Goal: Task Accomplishment & Management: Manage account settings

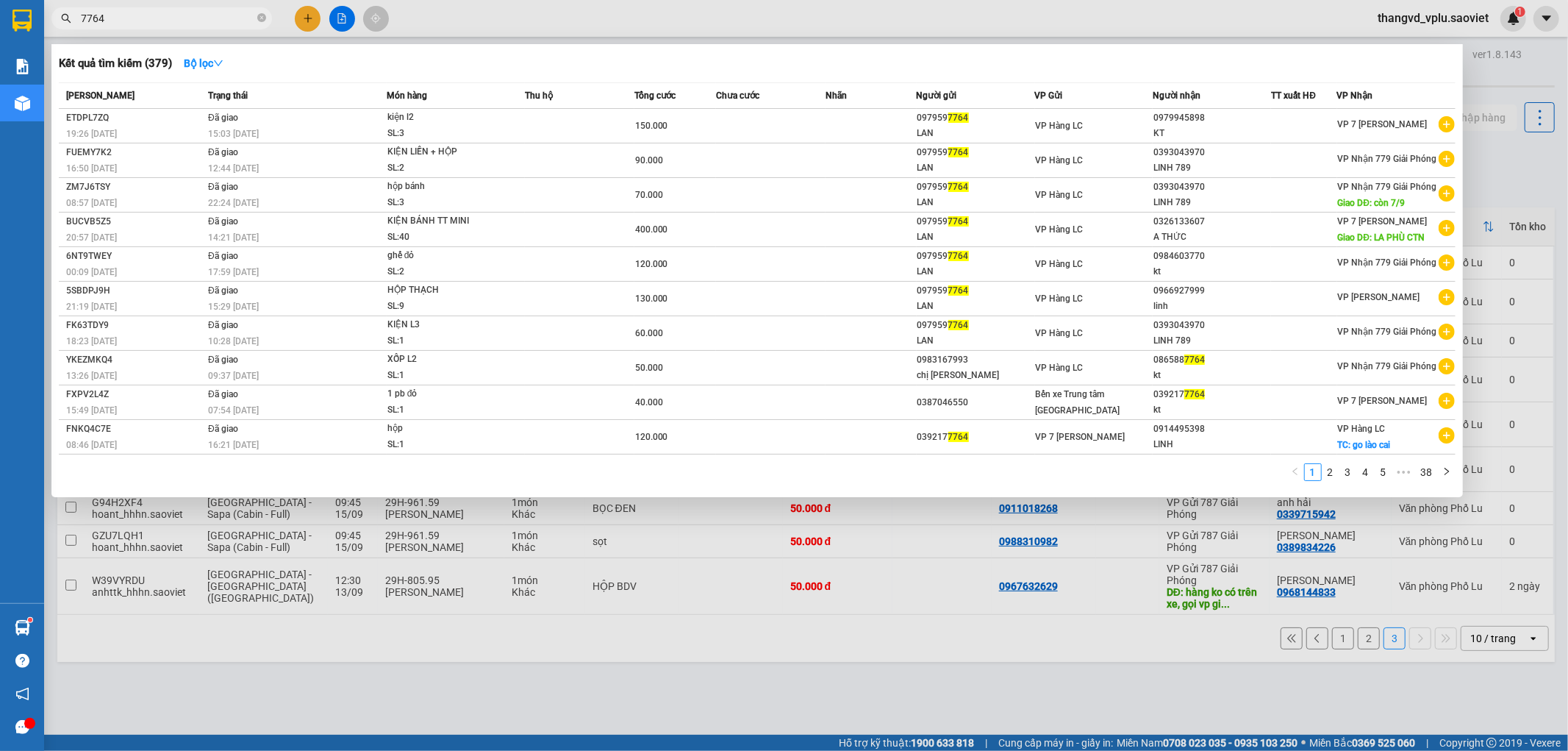
click at [118, 20] on input "7764" at bounding box center [167, 18] width 173 height 16
type input "4"
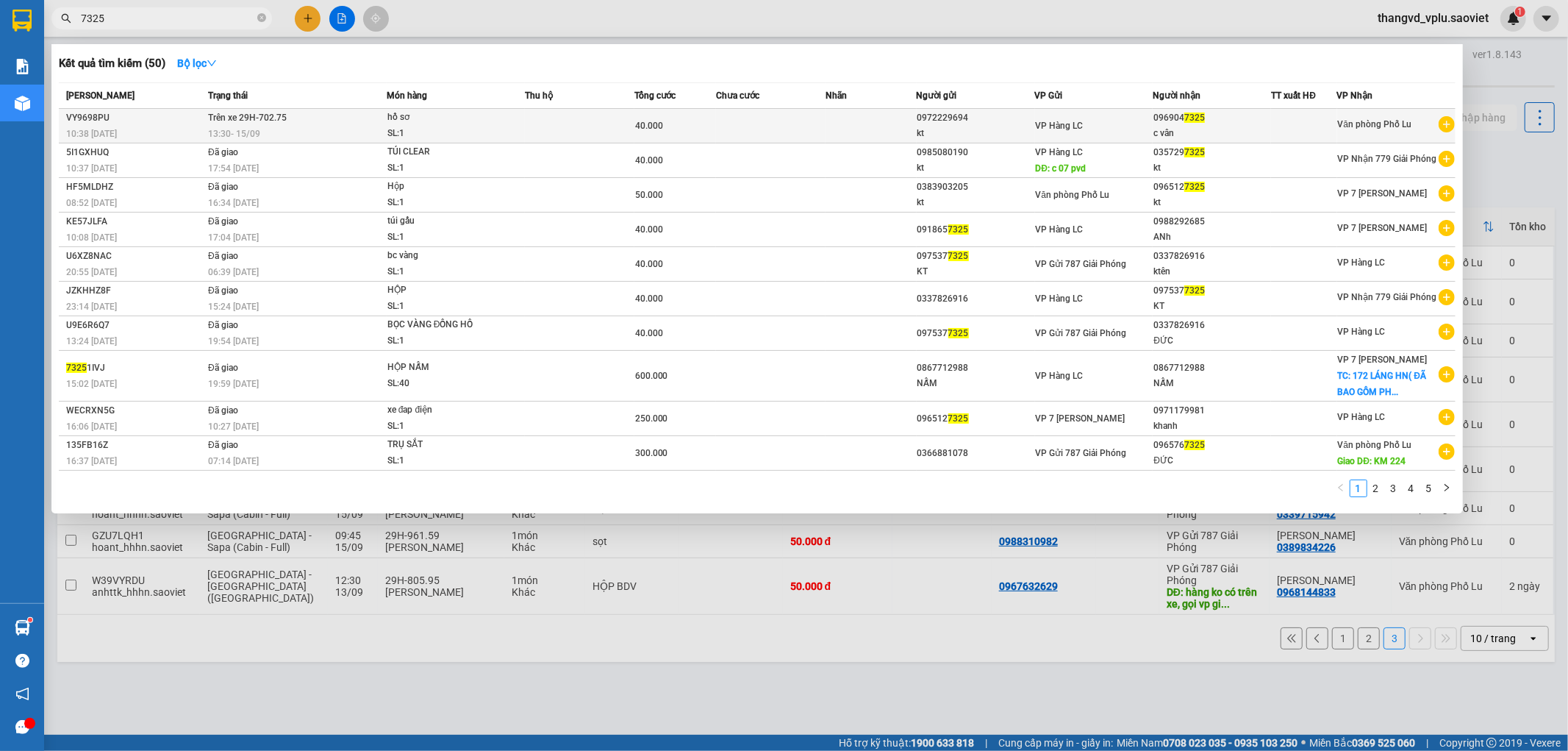
type input "7325"
click at [564, 130] on td at bounding box center [580, 126] width 110 height 35
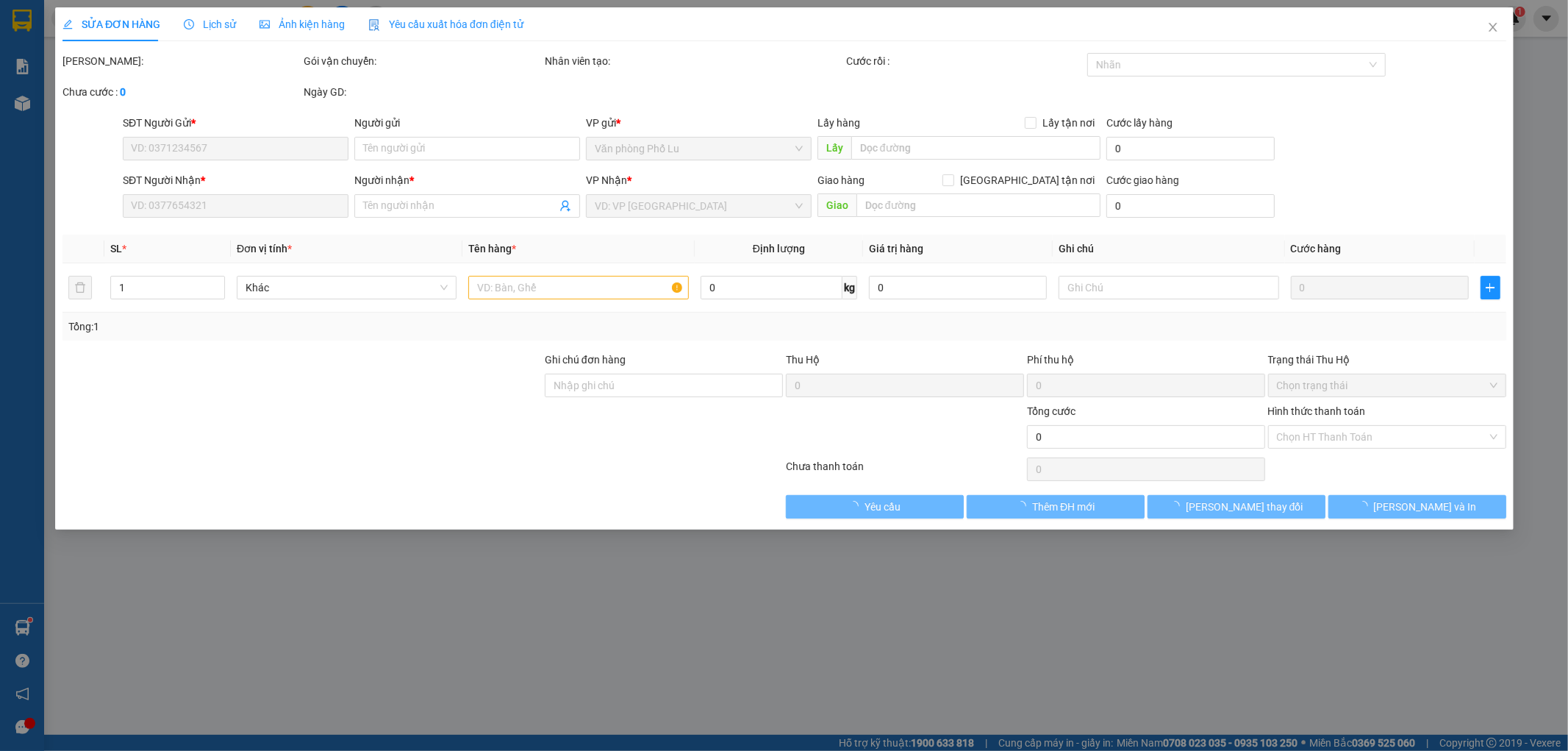
type input "0972229694"
type input "kt"
type input "0969047325"
type input "c vân"
type input "40.000"
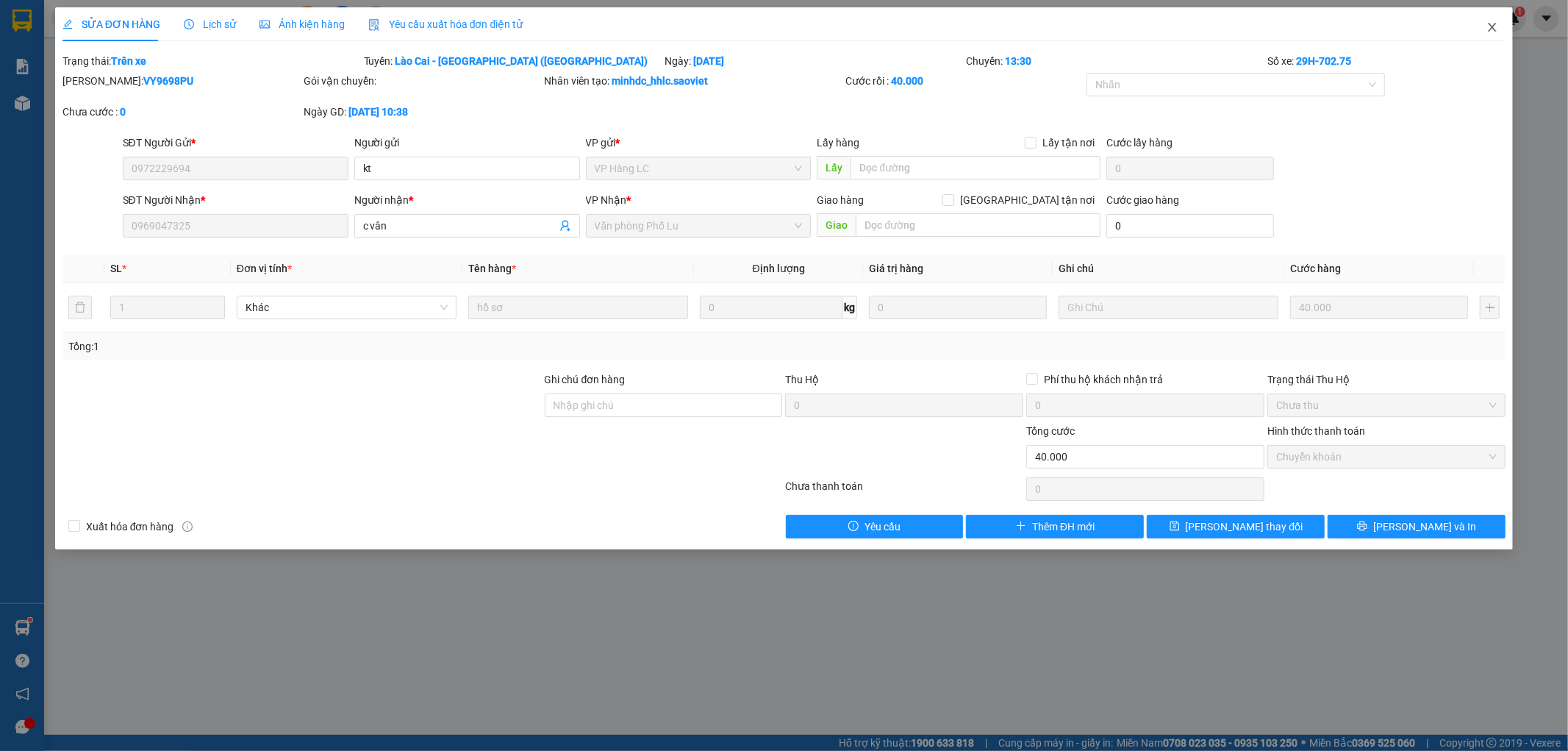
click at [1501, 32] on span "Close" at bounding box center [1492, 28] width 41 height 41
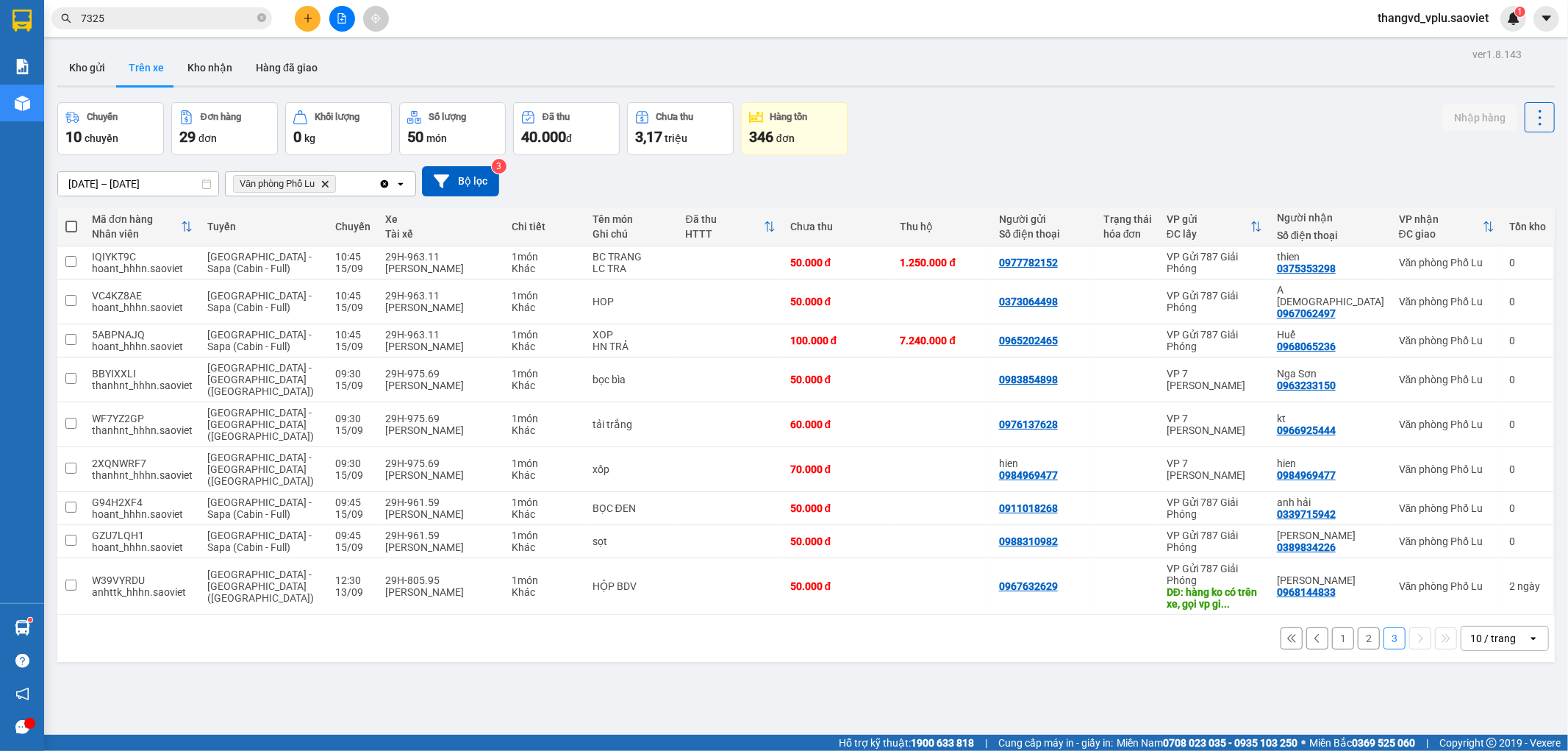
click at [1358, 627] on button "2" at bounding box center [1369, 638] width 22 height 22
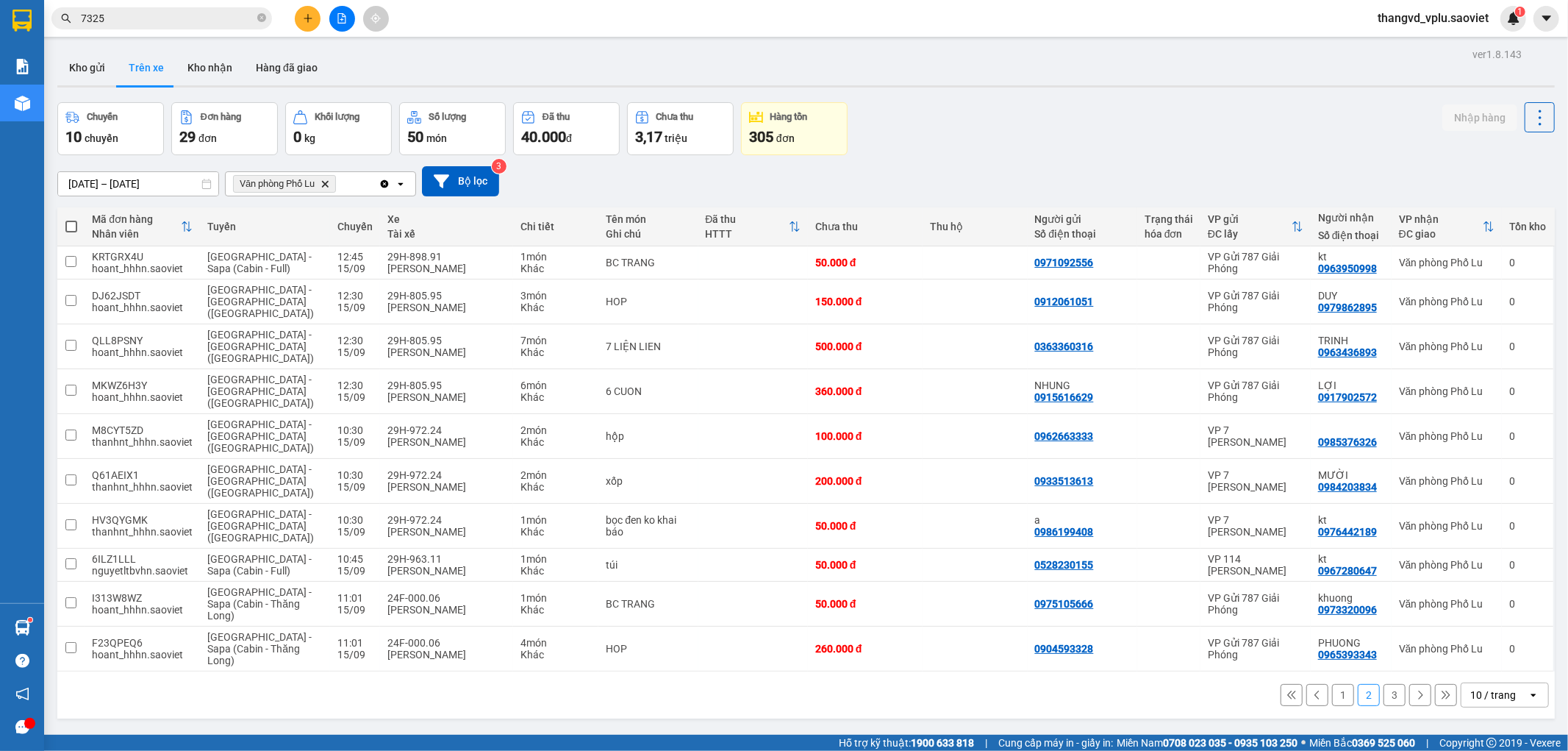
click at [1336, 684] on button "1" at bounding box center [1343, 694] width 22 height 22
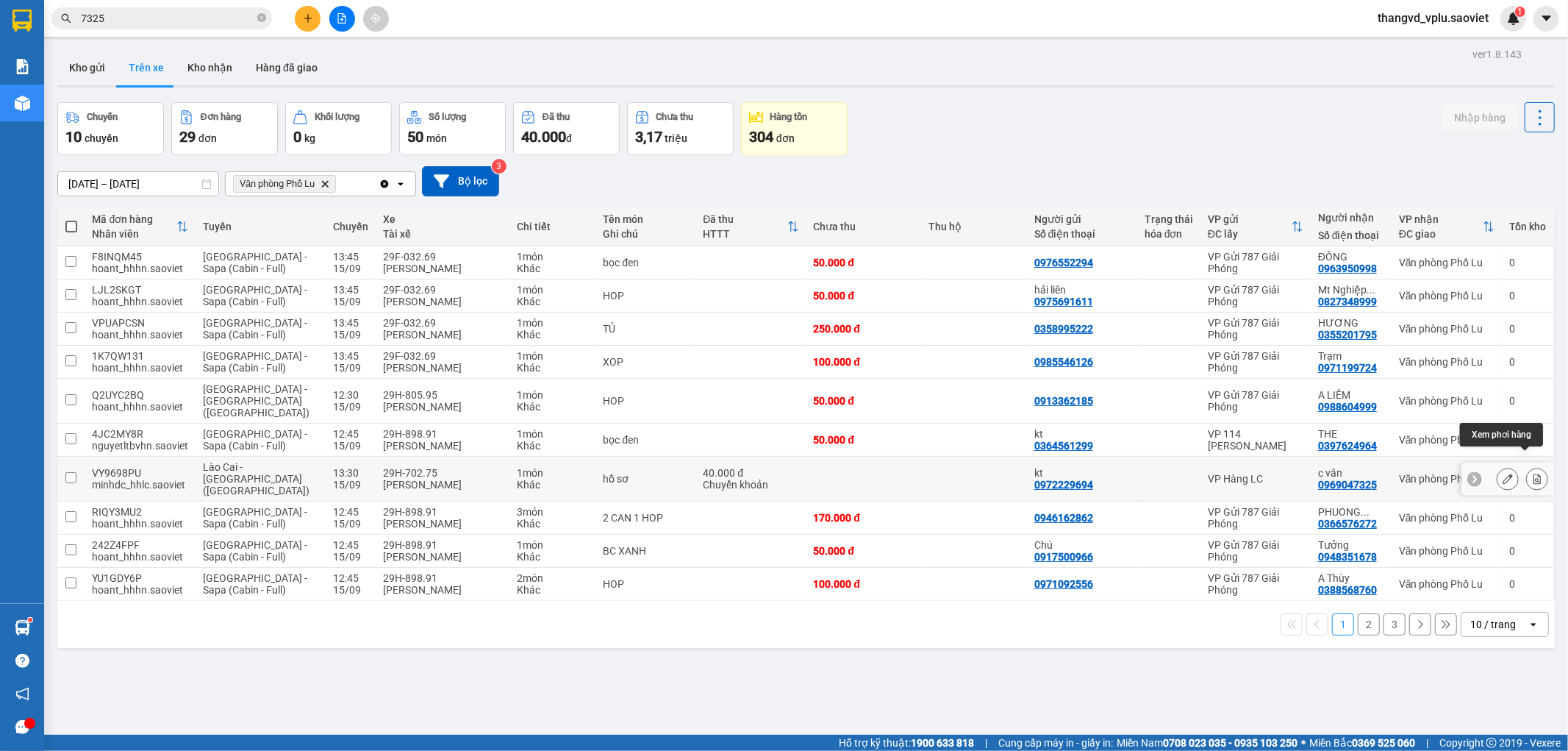
click at [1531, 467] on button at bounding box center [1537, 479] width 20 height 26
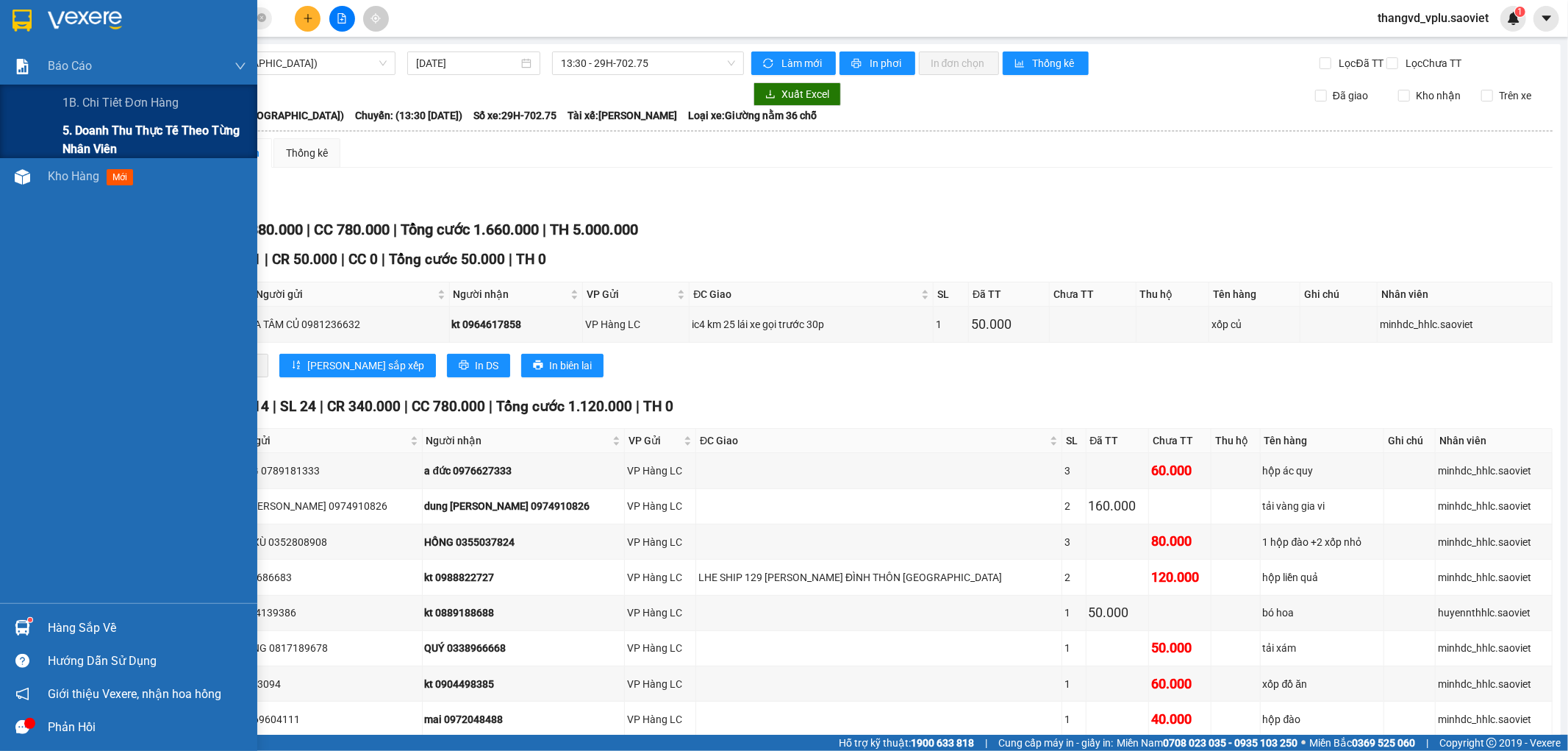
click at [88, 133] on span "5. Doanh thu thực tế theo từng nhân viên" at bounding box center [154, 139] width 184 height 37
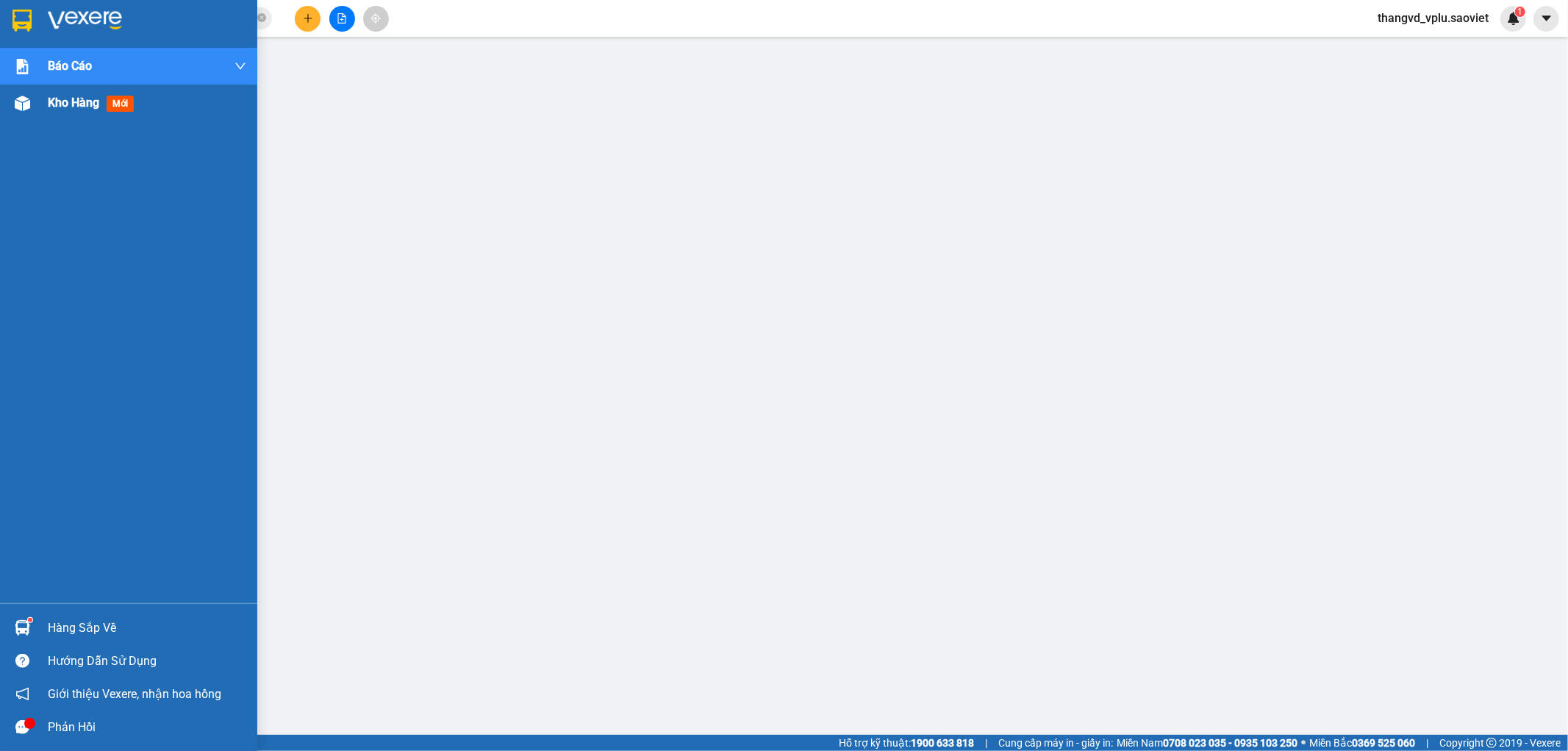
click at [68, 106] on span "Kho hàng" at bounding box center [74, 102] width 52 height 14
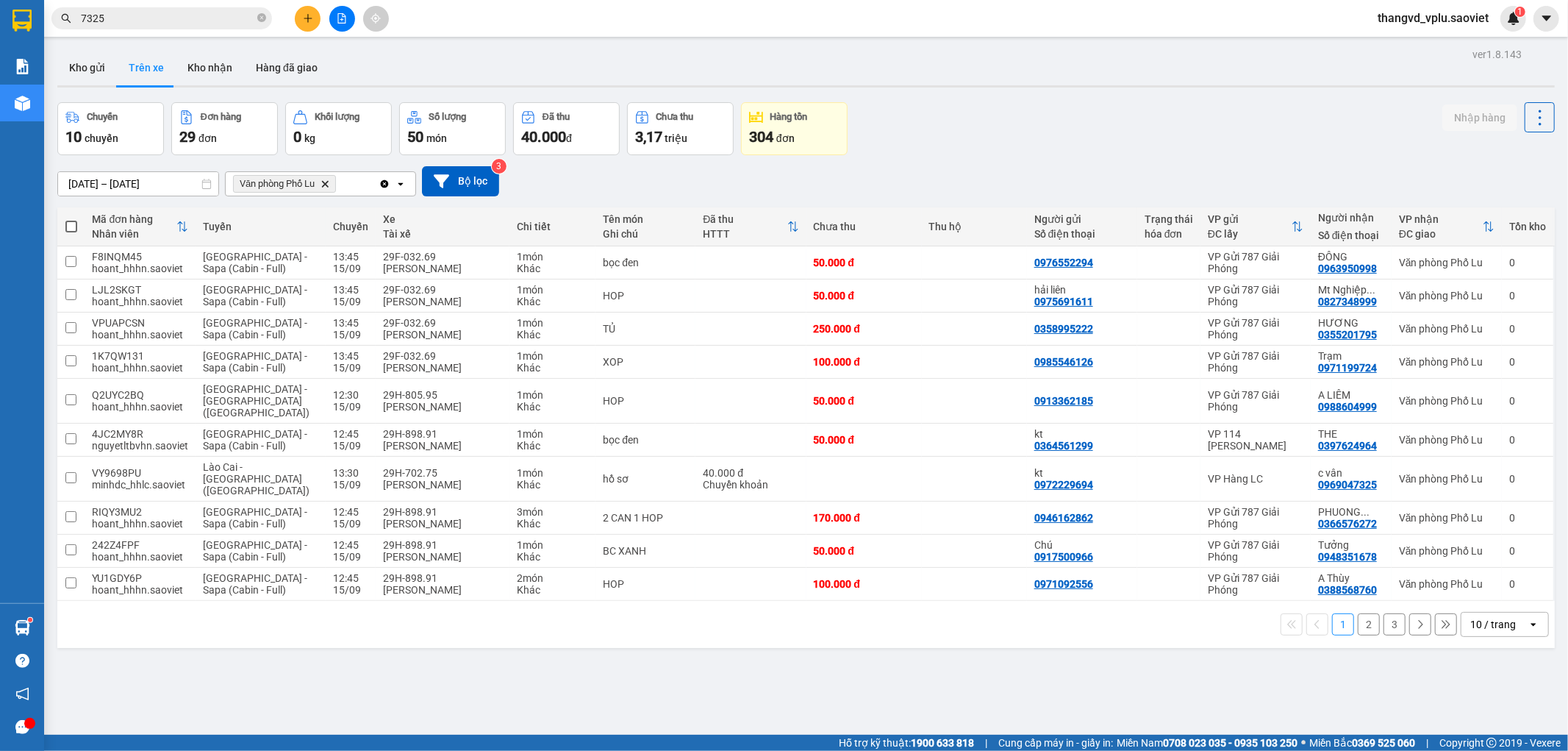
click at [943, 97] on div "ver 1.8.143 Kho gửi Trên xe Kho nhận Hàng đã giao Chuyến 10 chuyến Đơn hàng 29 …" at bounding box center [807, 419] width 1509 height 751
click at [182, 20] on input "7325" at bounding box center [167, 18] width 173 height 16
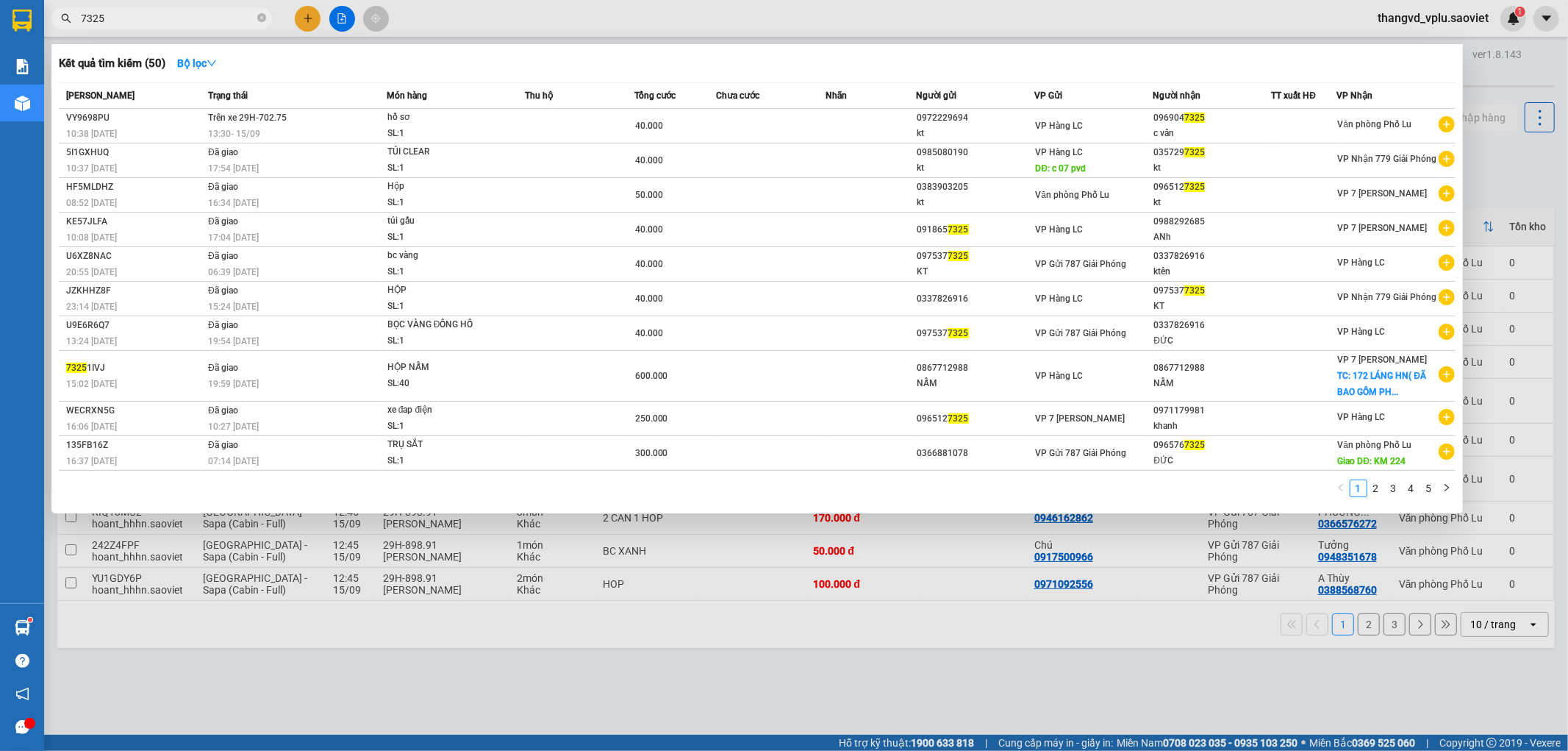
click at [182, 20] on input "7325" at bounding box center [167, 18] width 173 height 16
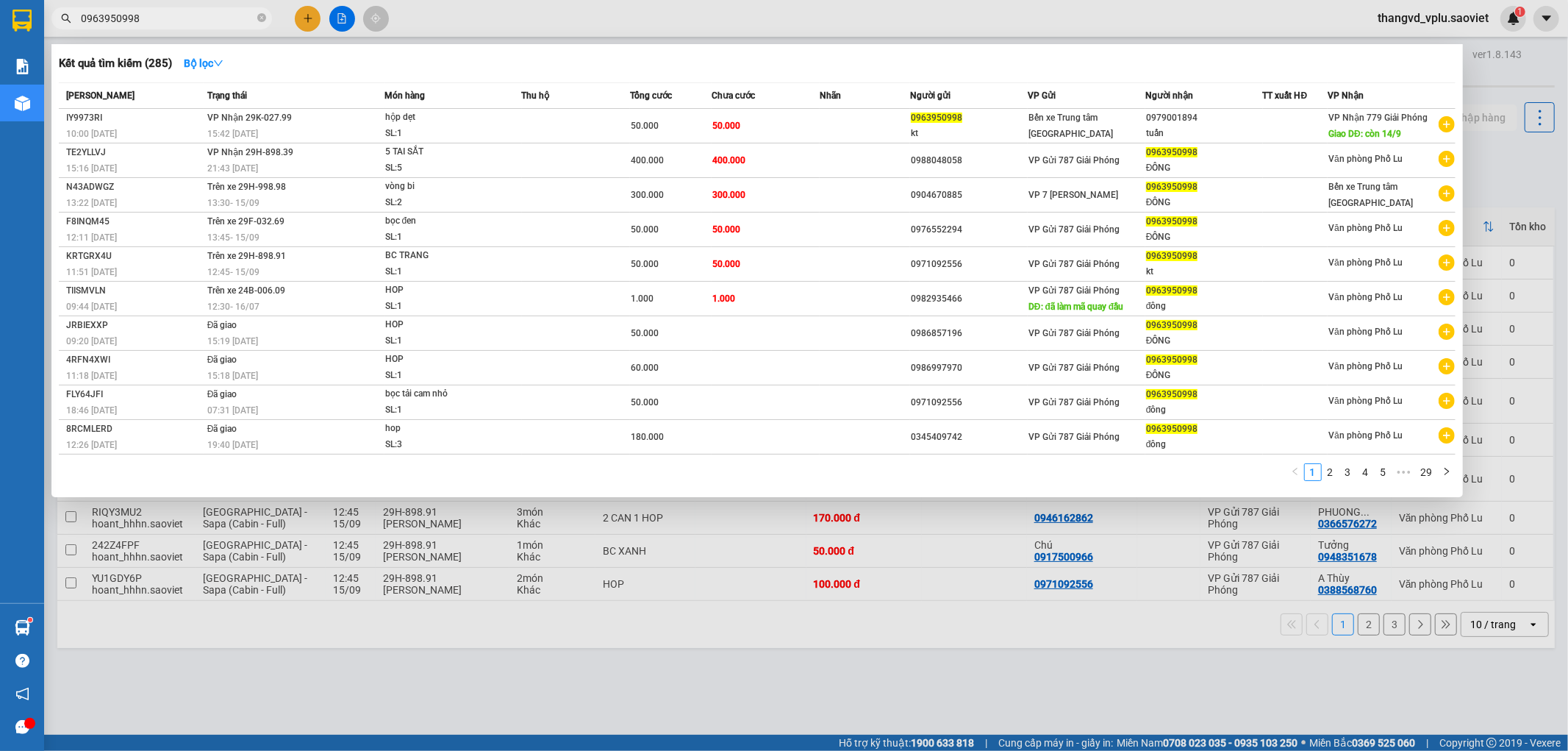
type input "0963950998"
click at [520, 163] on span "5 TAI SẮT SL: 5" at bounding box center [453, 160] width 136 height 32
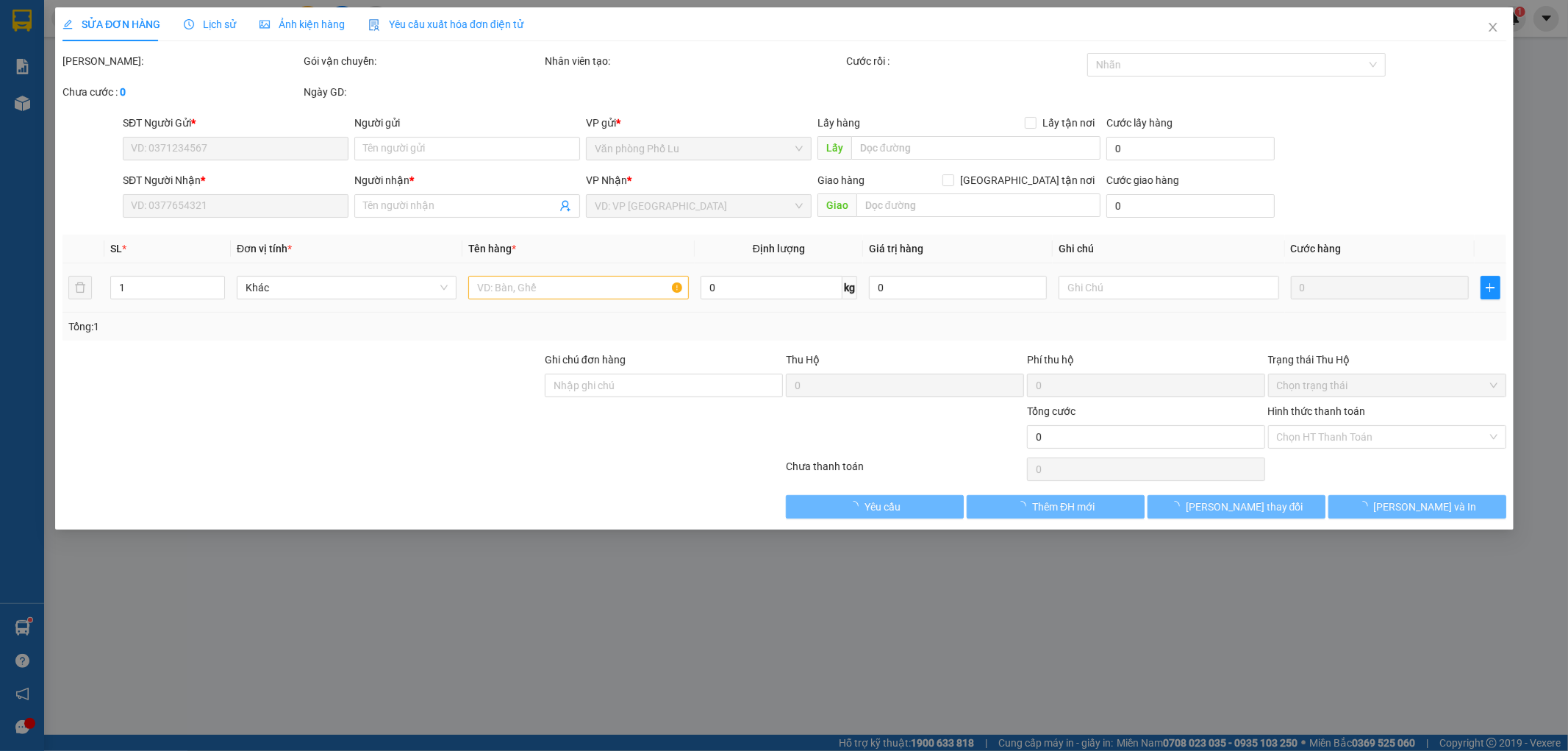
type input "0988048058"
type input "0963950998"
type input "ĐÔNG"
type input "400.000"
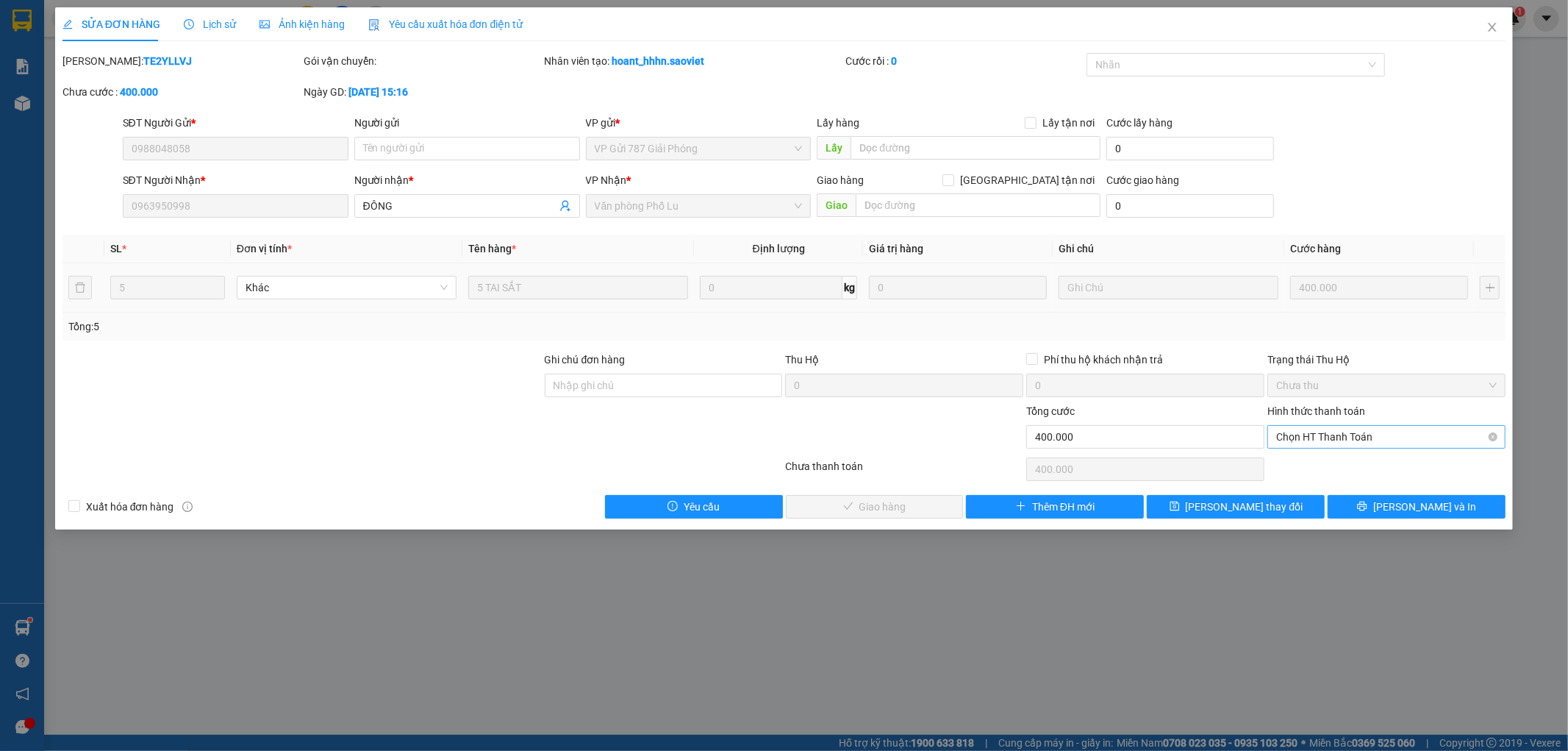
click at [1373, 437] on span "Chọn HT Thanh Toán" at bounding box center [1386, 437] width 220 height 22
click at [1343, 468] on div "Tại văn phòng" at bounding box center [1386, 465] width 220 height 16
type input "0"
click at [886, 505] on span "[PERSON_NAME] và Giao hàng" at bounding box center [884, 507] width 141 height 16
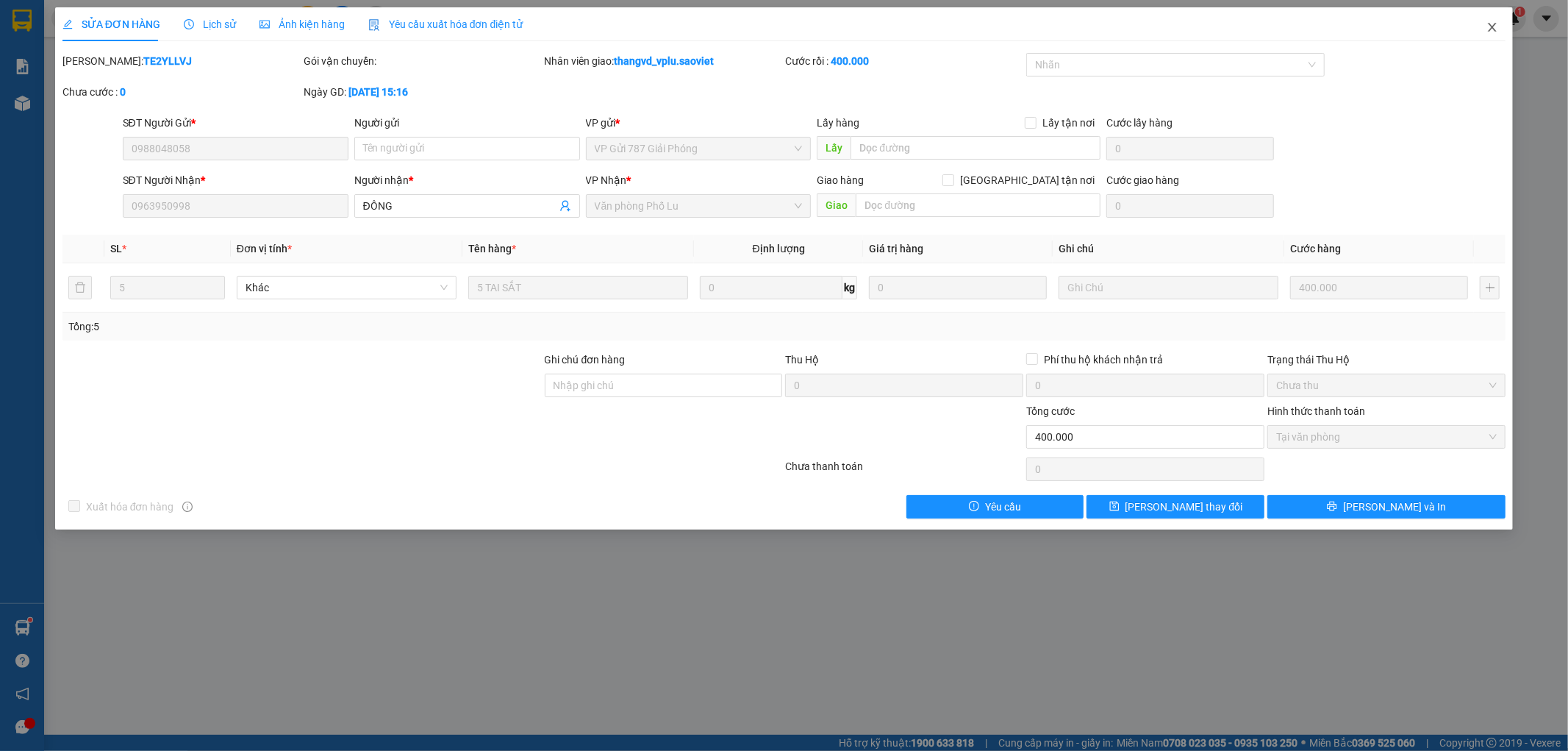
click at [1497, 25] on icon "close" at bounding box center [1492, 27] width 12 height 12
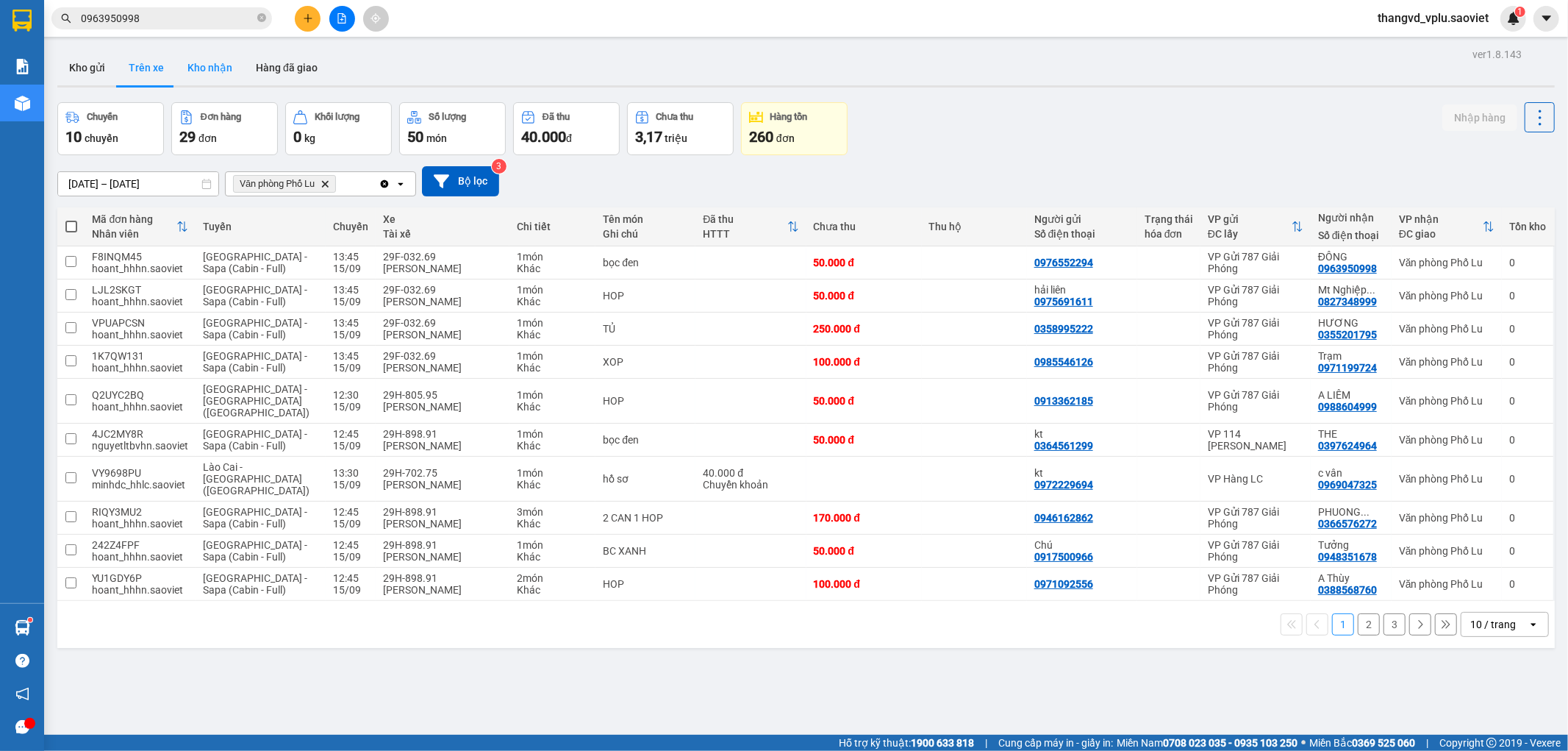
click at [184, 70] on button "Kho nhận" at bounding box center [210, 67] width 68 height 36
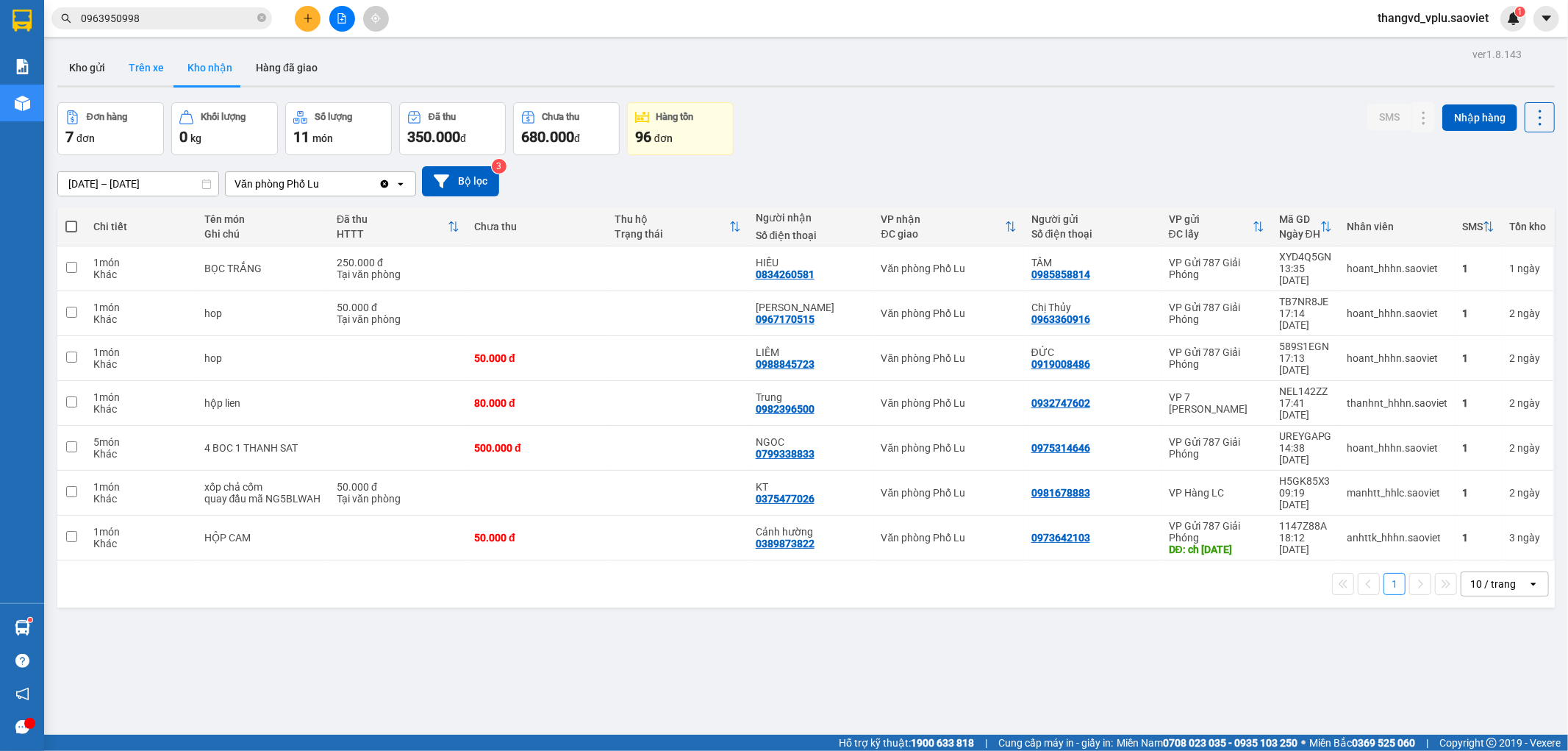
click at [155, 69] on button "Trên xe" at bounding box center [146, 67] width 59 height 36
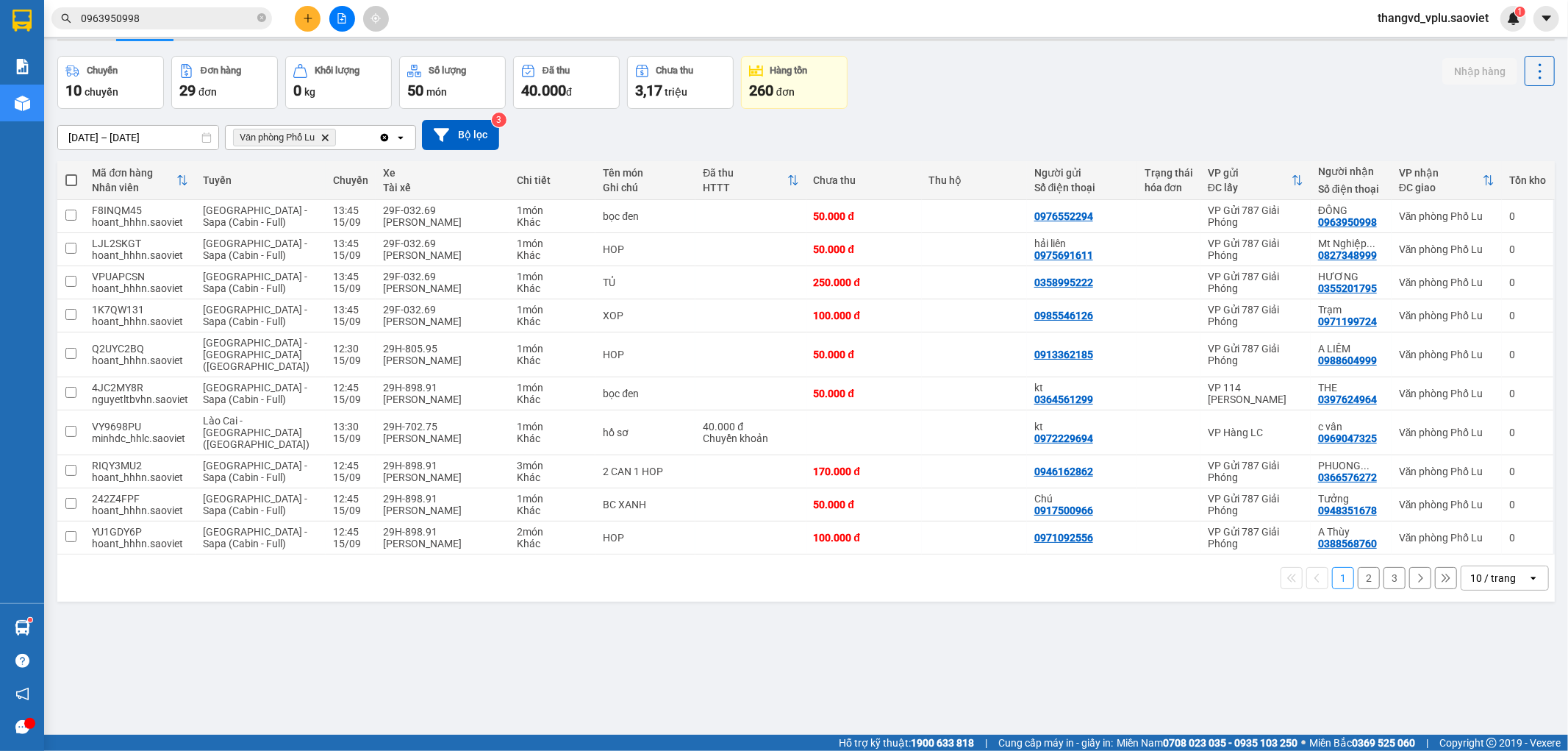
scroll to position [67, 0]
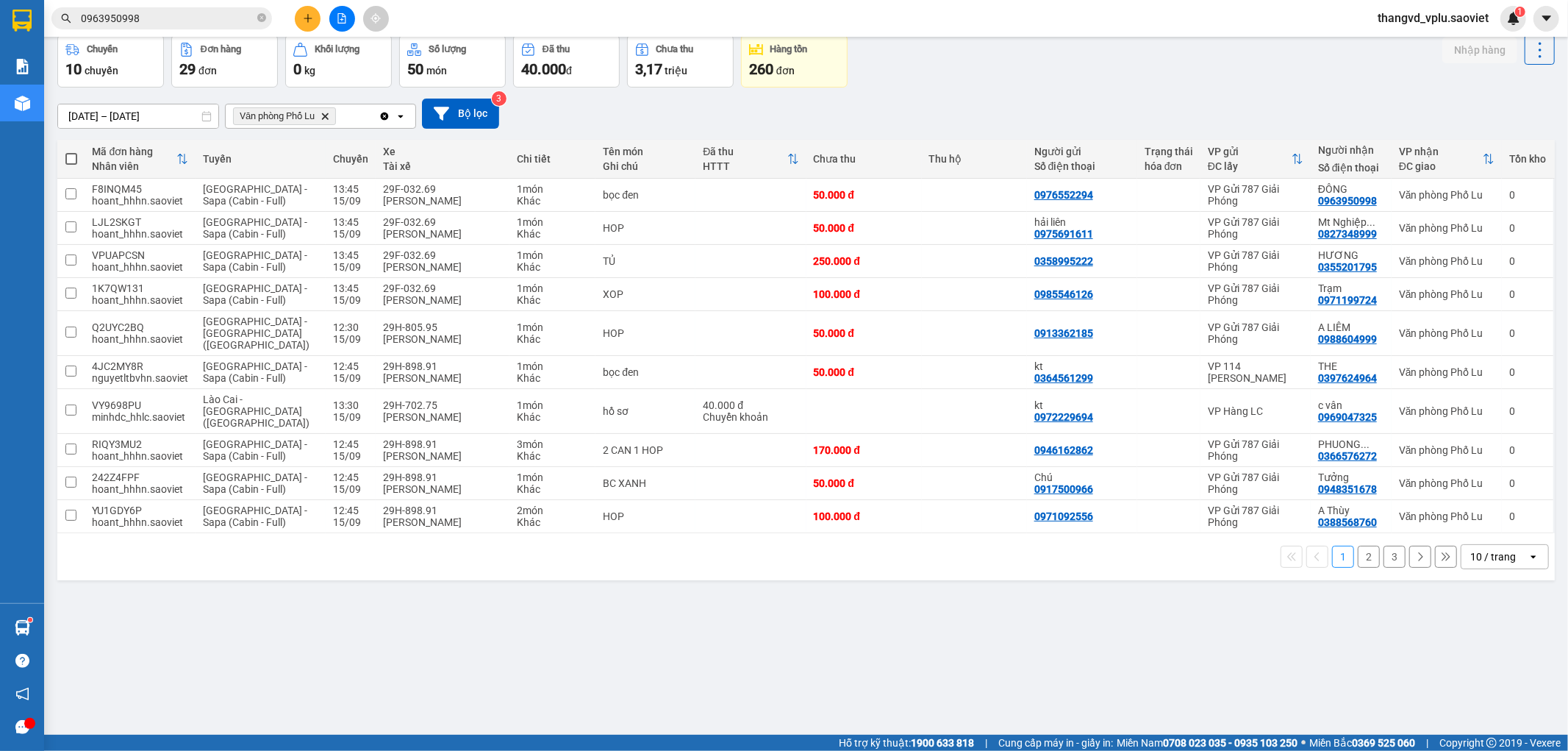
click at [1384, 545] on button "3" at bounding box center [1394, 556] width 22 height 22
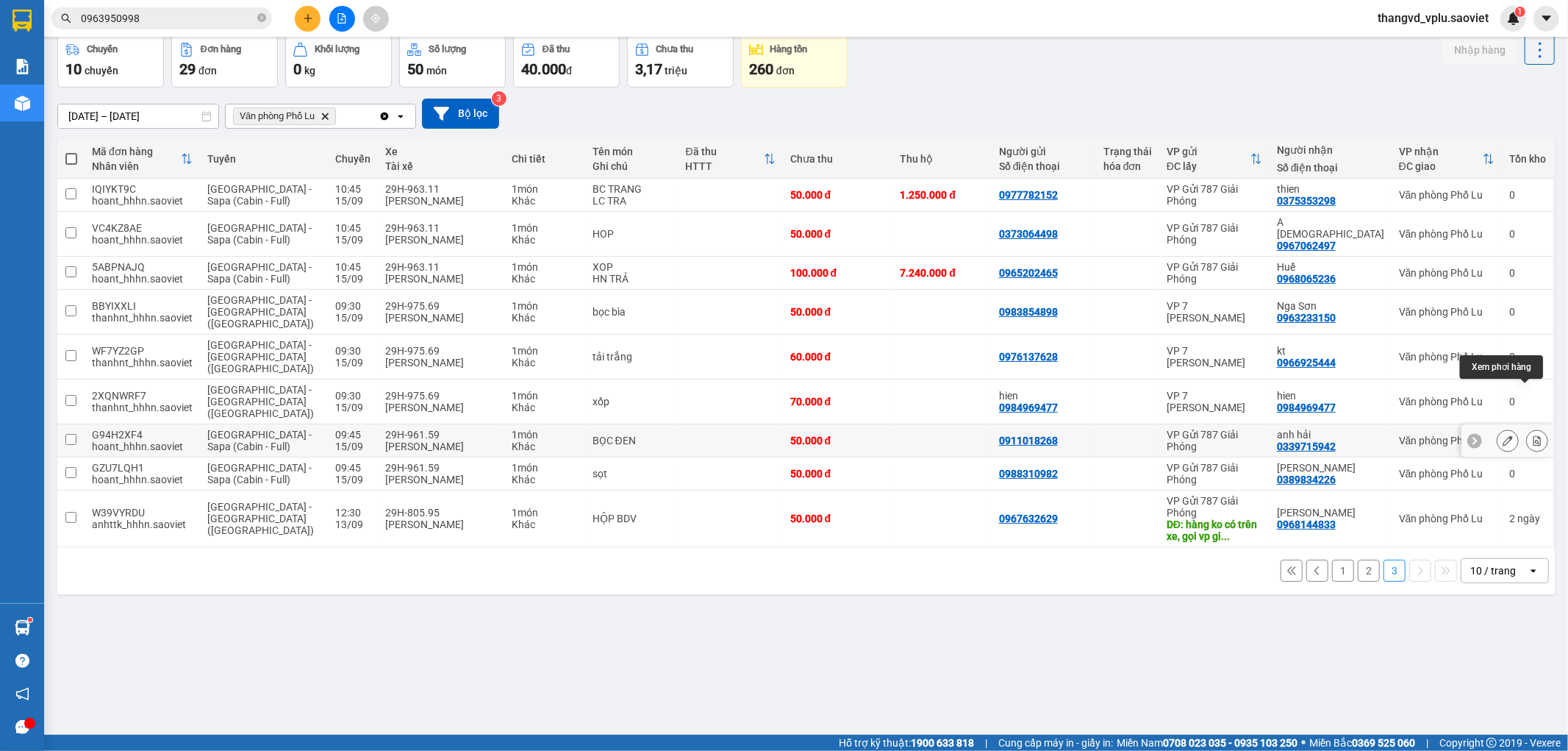
click at [1532, 436] on icon at bounding box center [1537, 440] width 11 height 11
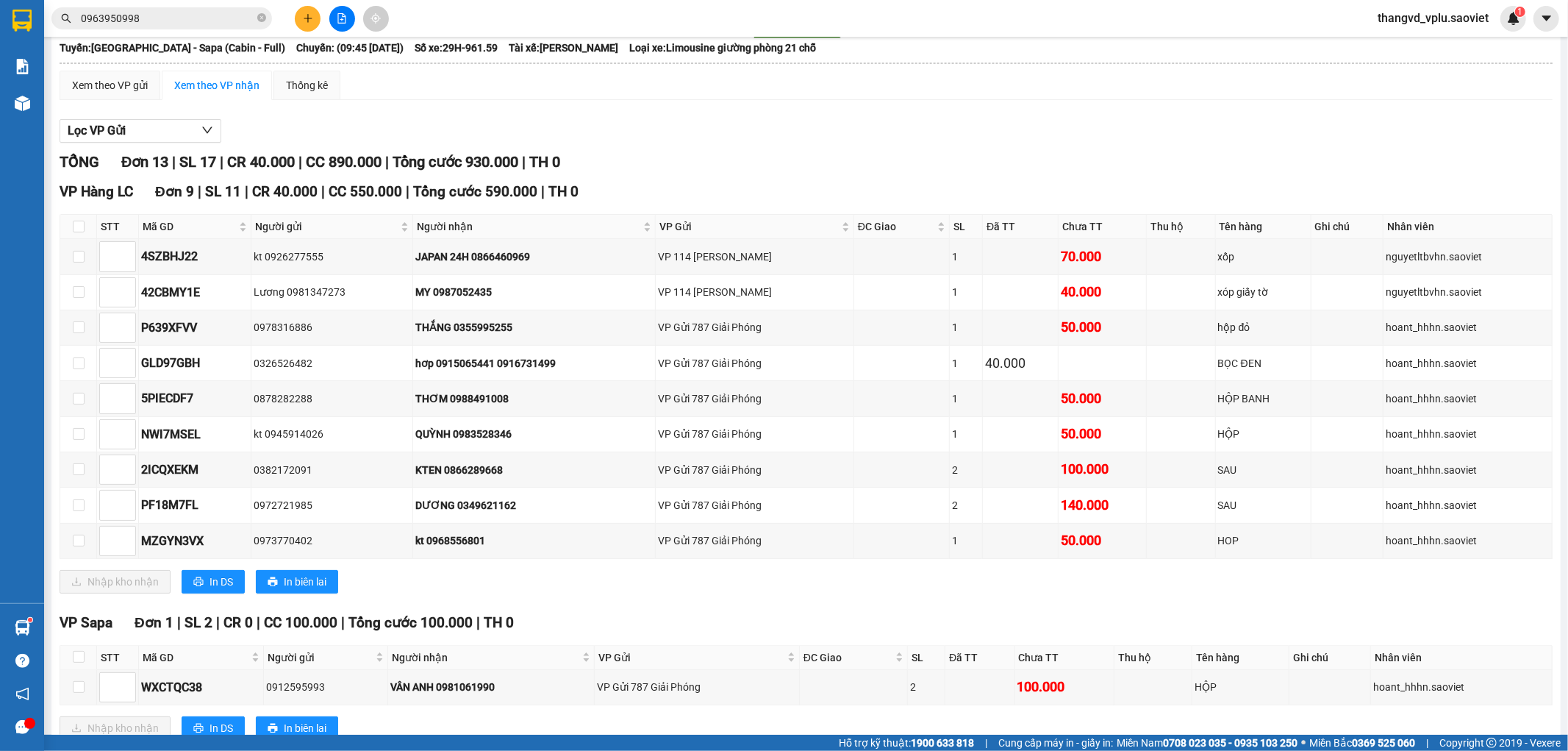
scroll to position [458, 0]
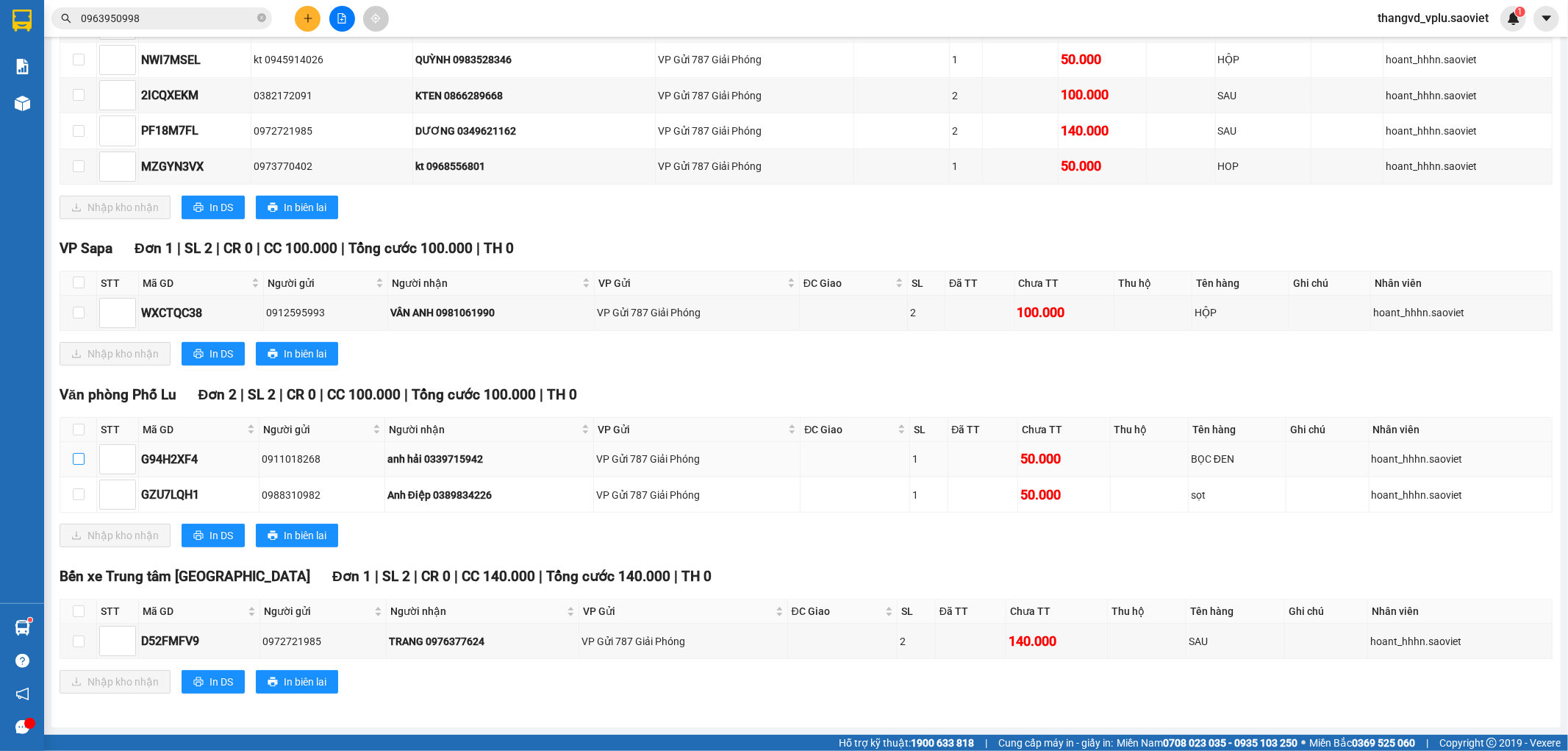
click at [77, 459] on input "checkbox" at bounding box center [79, 459] width 12 height 12
checkbox input "true"
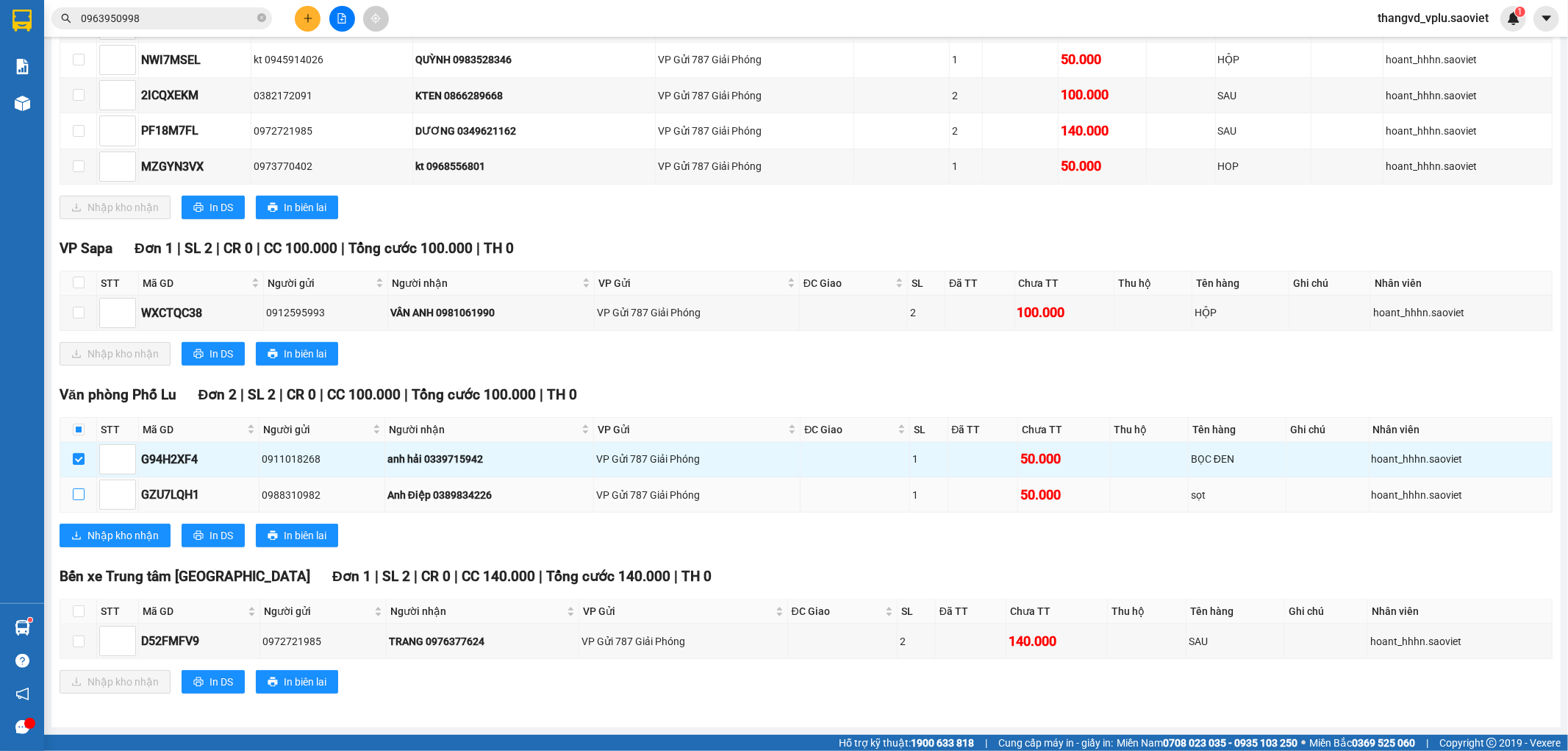
click at [75, 492] on input "checkbox" at bounding box center [79, 494] width 12 height 12
checkbox input "true"
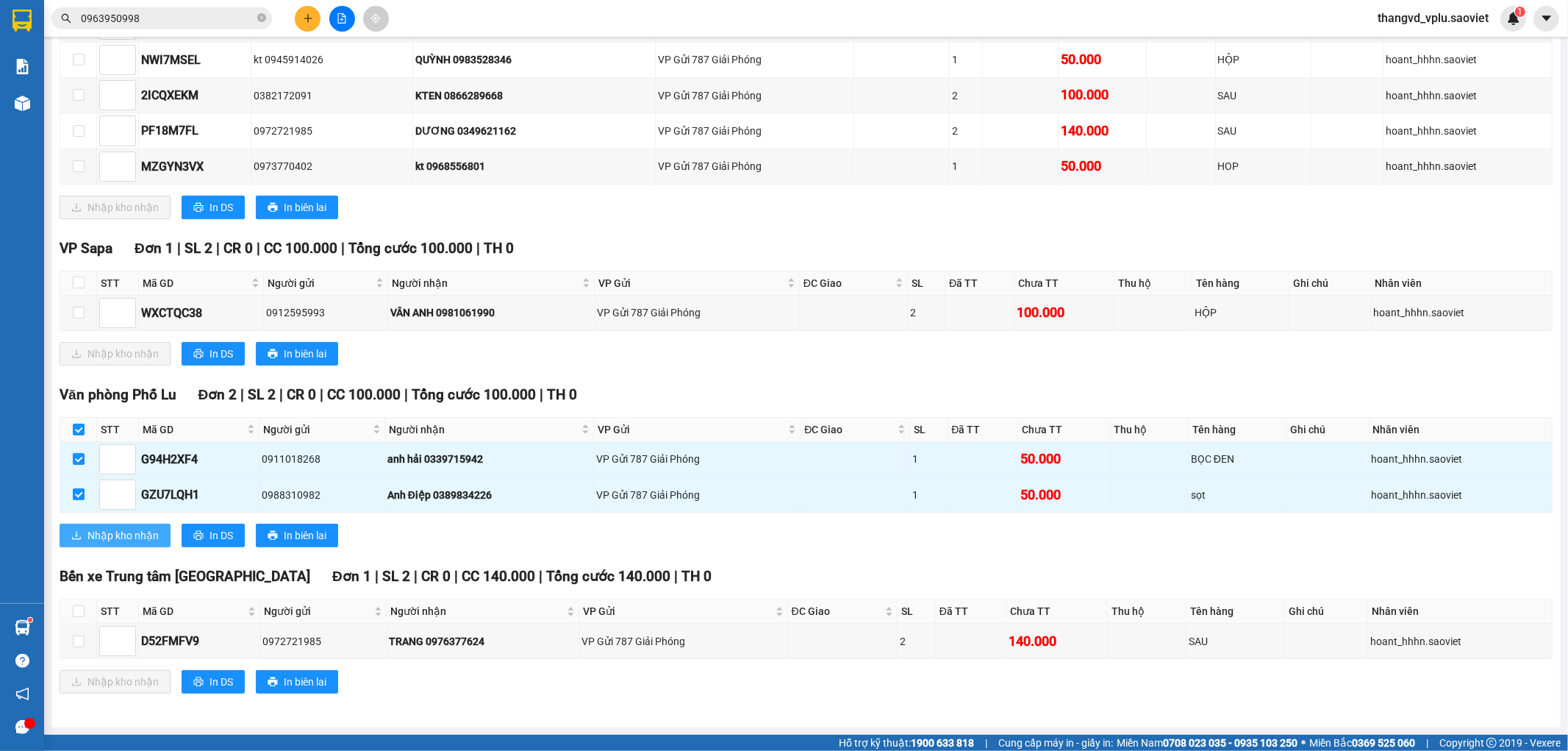
click at [90, 535] on span "Nhập kho nhận" at bounding box center [123, 535] width 71 height 16
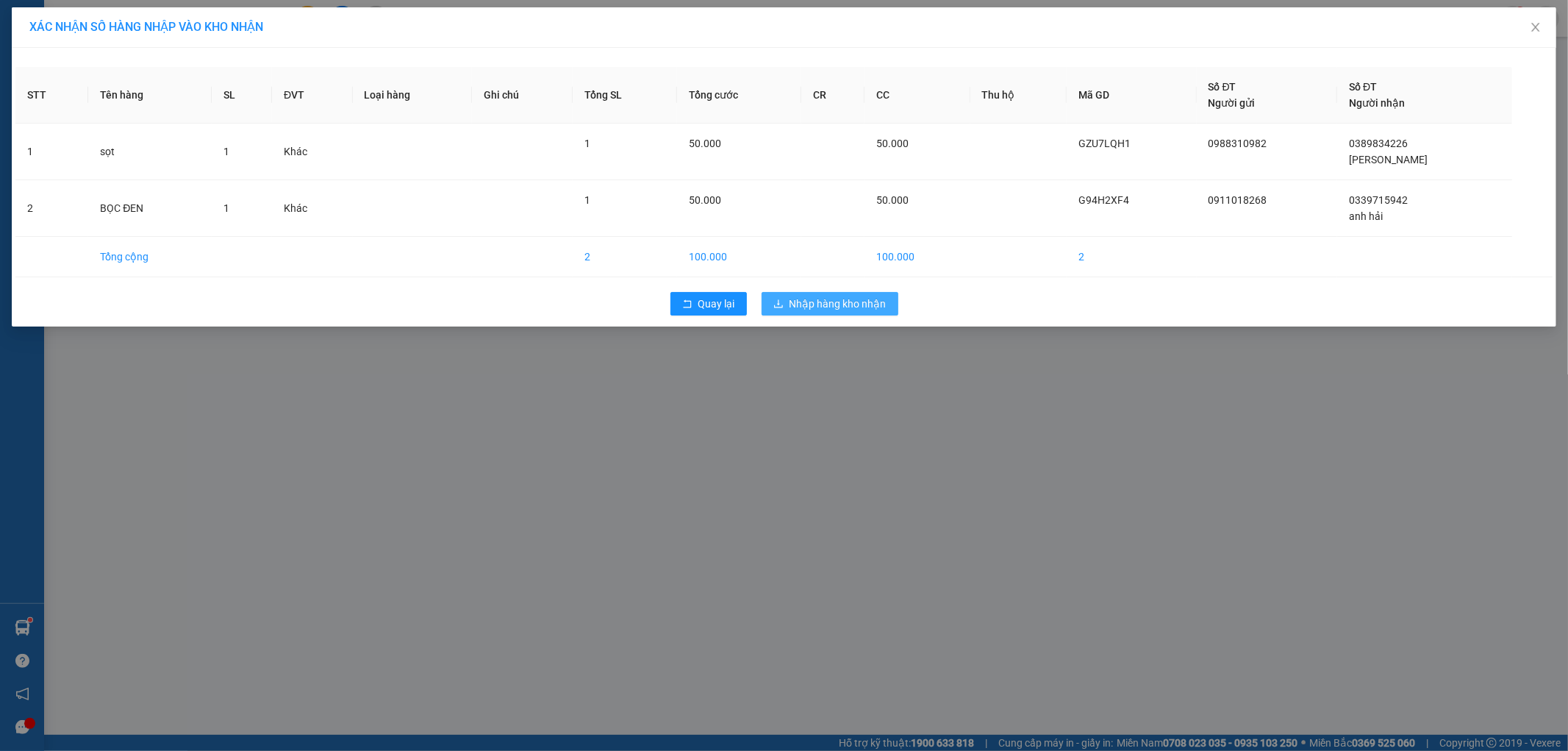
click at [854, 305] on span "Nhập hàng kho nhận" at bounding box center [837, 303] width 97 height 16
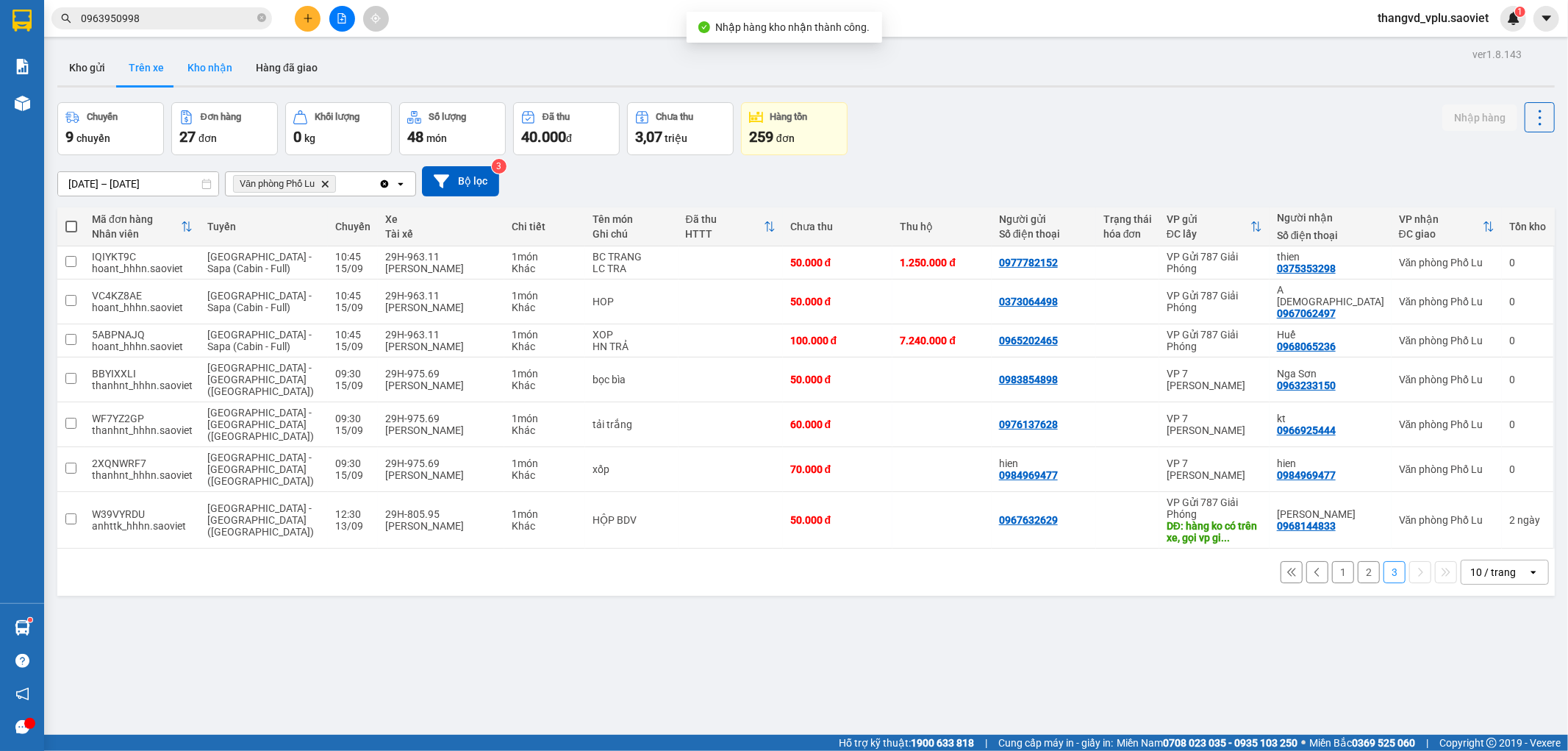
click at [197, 61] on button "Kho nhận" at bounding box center [210, 67] width 68 height 36
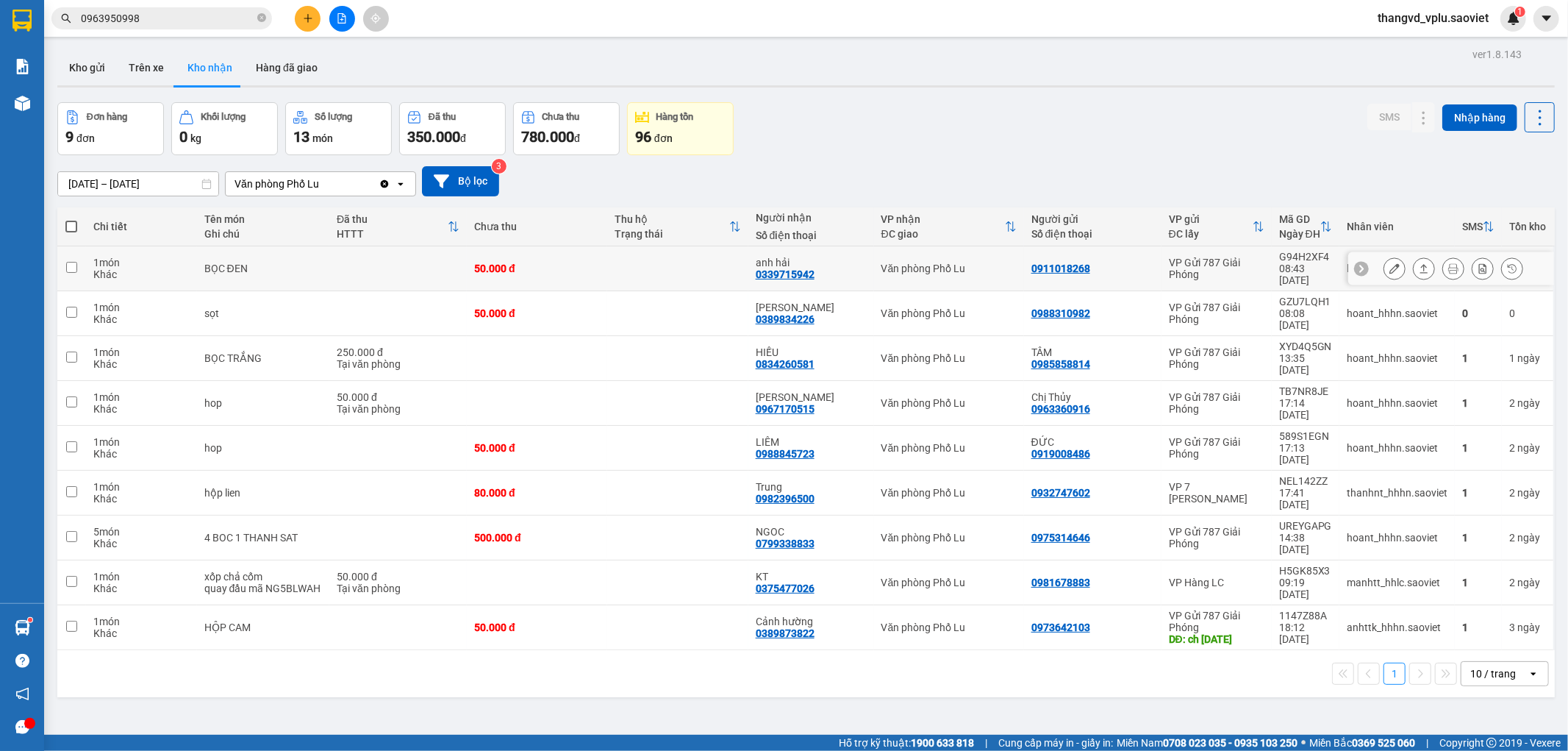
click at [277, 263] on div "BỌC ĐEN" at bounding box center [263, 268] width 118 height 12
checkbox input "true"
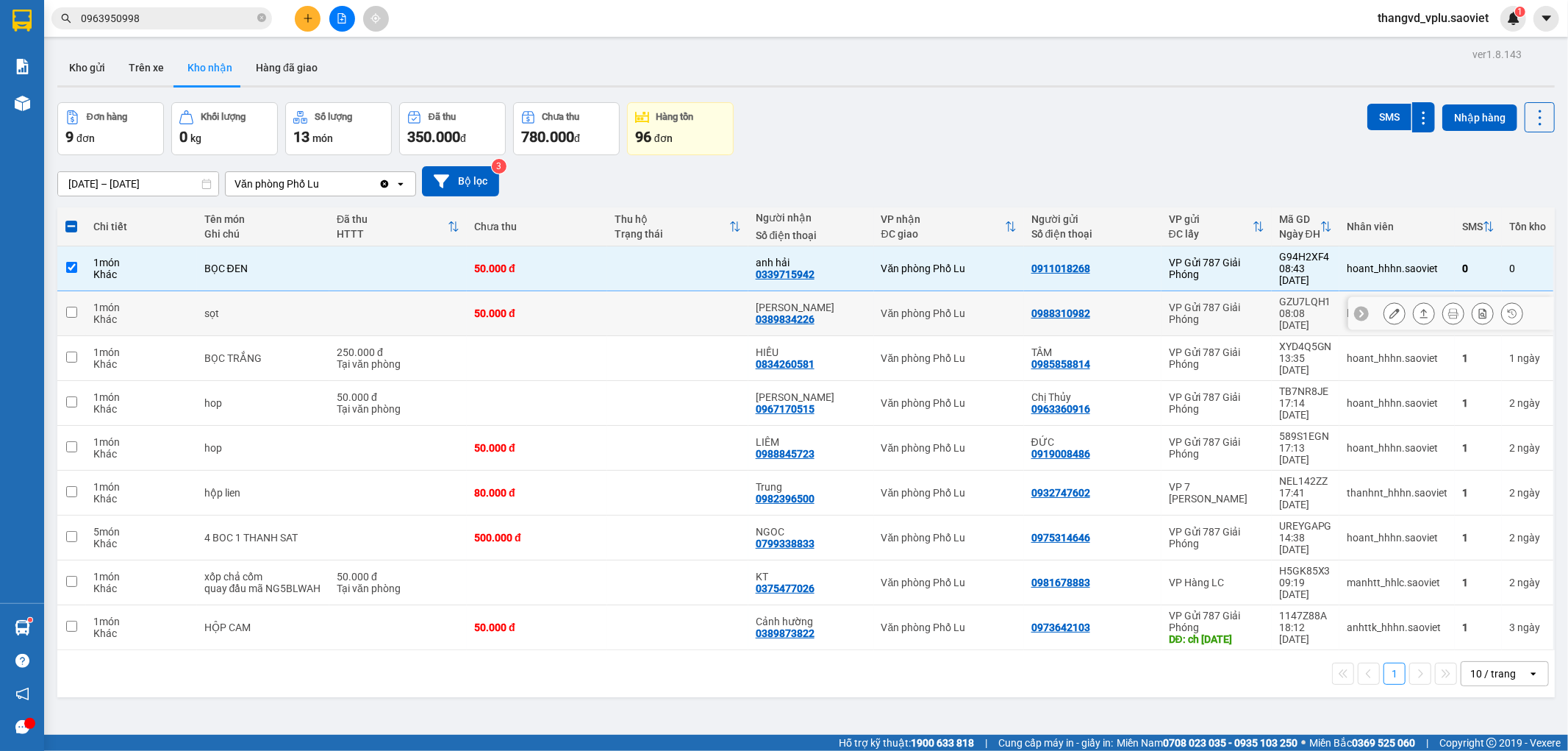
click at [289, 308] on div "sọt" at bounding box center [263, 313] width 118 height 12
checkbox input "true"
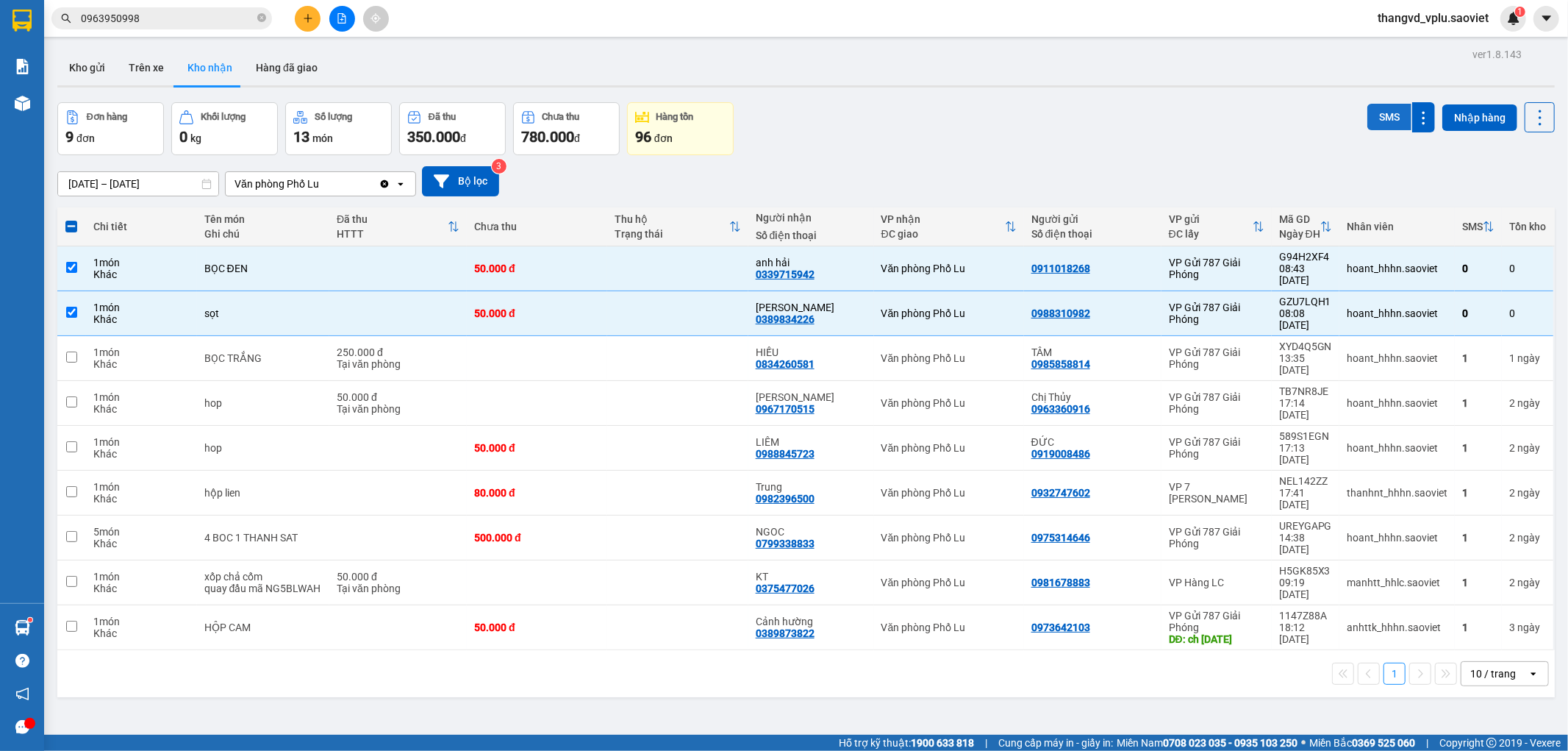
click at [1368, 120] on button "SMS" at bounding box center [1390, 117] width 44 height 27
click at [838, 142] on div "Đơn hàng 9 đơn Khối lượng 0 kg Số lượng 13 món Đã thu 350.000 đ Chưa thu 780.00…" at bounding box center [807, 128] width 1498 height 53
click at [936, 136] on div "Đơn hàng 9 đơn Khối lượng 0 kg Số lượng 13 món Đã thu 350.000 đ Chưa thu 780.00…" at bounding box center [807, 128] width 1498 height 53
